Goal: Find specific page/section: Find specific page/section

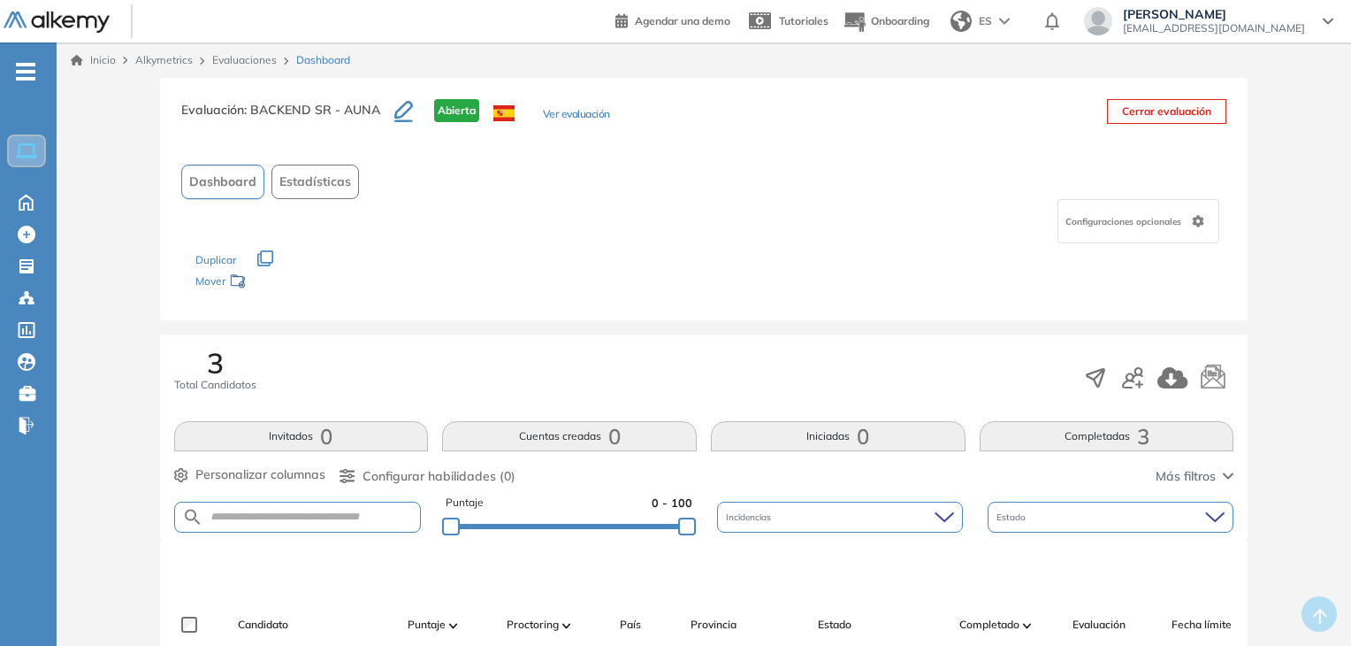
click at [29, 282] on ul "Home Home Crear Evaluación Crear Evaluación Evaluaciones Evaluaciones Candidato…" at bounding box center [28, 256] width 57 height 370
click at [23, 280] on ul "Home Home Crear Evaluación Crear Evaluación Evaluaciones Evaluaciones Candidato…" at bounding box center [28, 256] width 57 height 370
click at [25, 270] on icon at bounding box center [26, 266] width 14 height 14
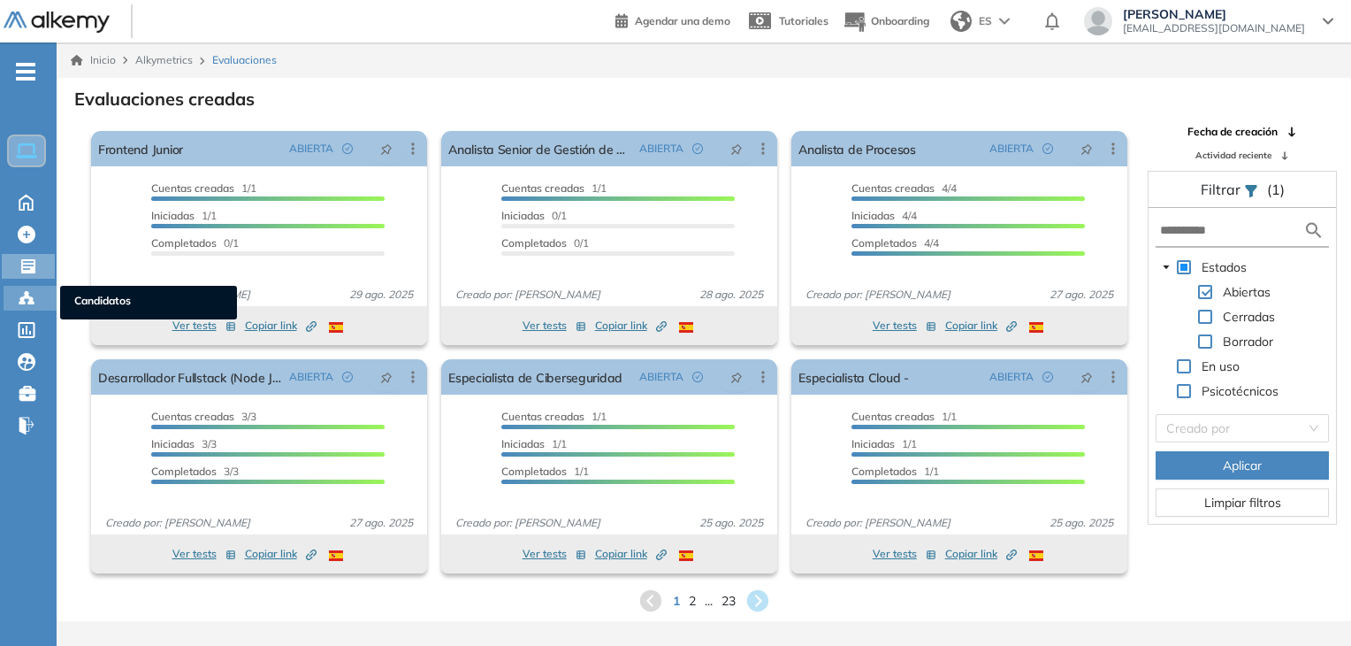
click at [13, 298] on div "Candidatos Candidatos" at bounding box center [30, 298] width 53 height 25
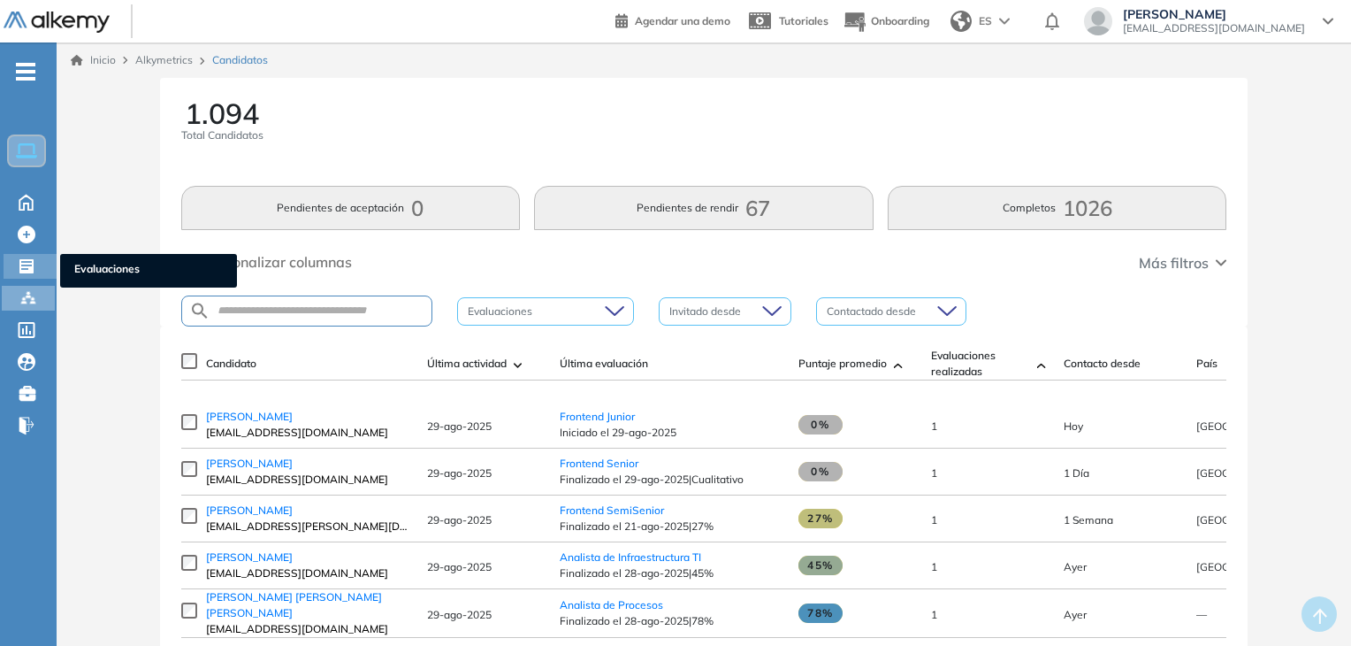
click at [34, 264] on icon at bounding box center [27, 266] width 18 height 18
